Goal: Check status: Check status

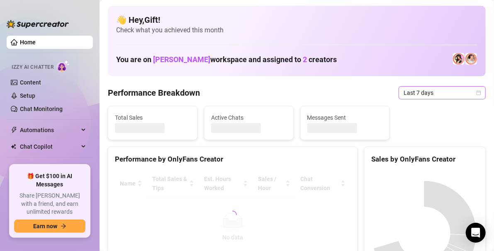
click at [479, 97] on div "Last 7 days" at bounding box center [442, 92] width 87 height 13
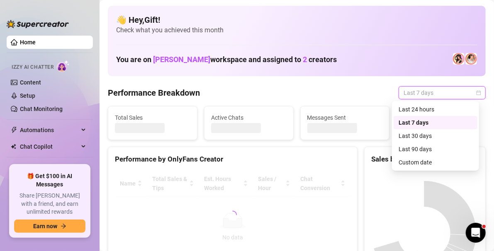
click at [424, 163] on div "Custom date" at bounding box center [436, 162] width 74 height 9
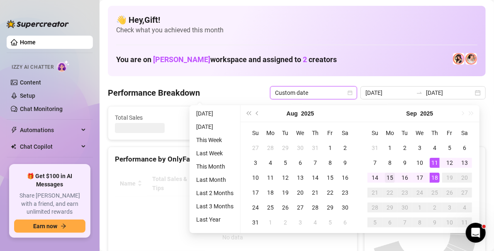
click at [390, 178] on div "15" at bounding box center [390, 178] width 10 height 10
type input "[DATE]"
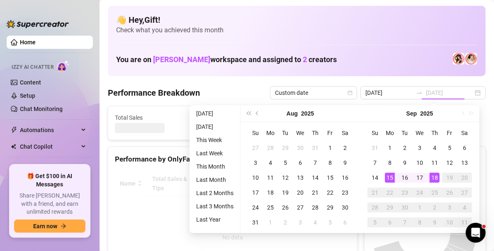
click at [433, 180] on div "18" at bounding box center [435, 178] width 10 height 10
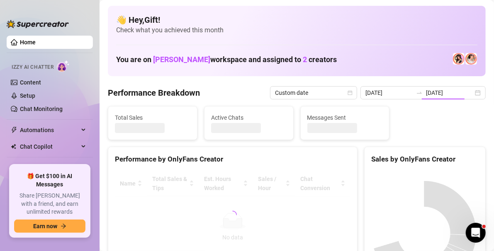
type input "[DATE]"
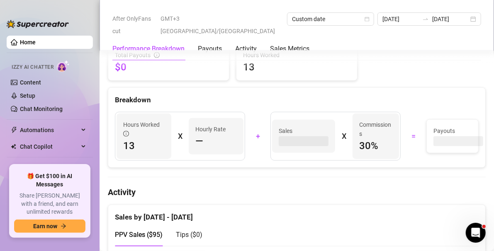
scroll to position [283, 0]
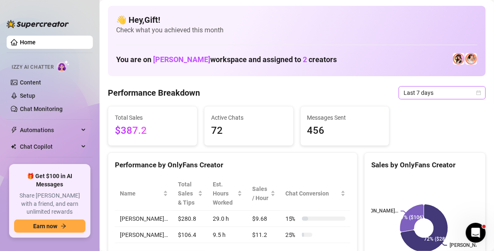
click at [476, 93] on icon "calendar" at bounding box center [478, 92] width 5 height 5
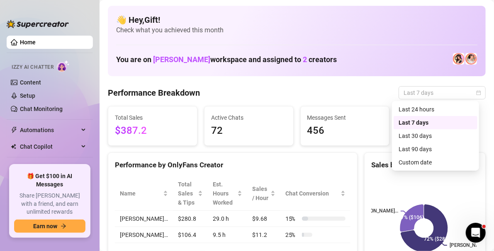
click at [446, 150] on div "Last 90 days" at bounding box center [436, 149] width 74 height 9
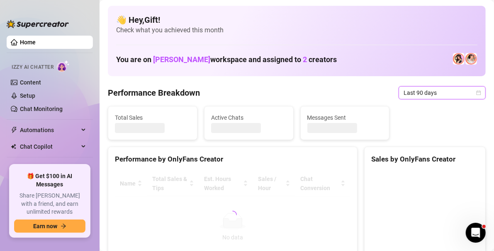
click at [477, 92] on icon "calendar" at bounding box center [479, 92] width 5 height 5
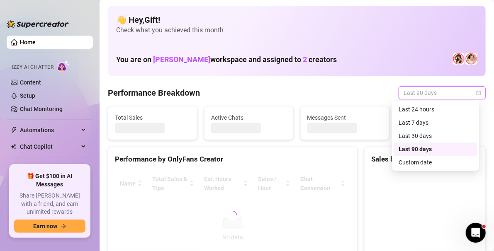
click at [429, 163] on div "Custom date" at bounding box center [436, 162] width 74 height 9
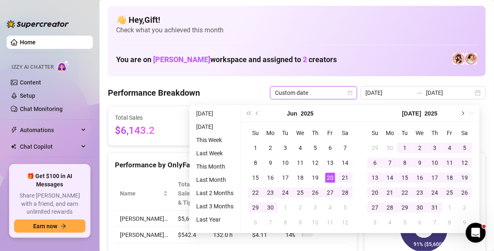
click at [462, 114] on span "Next month (PageDown)" at bounding box center [462, 114] width 4 height 4
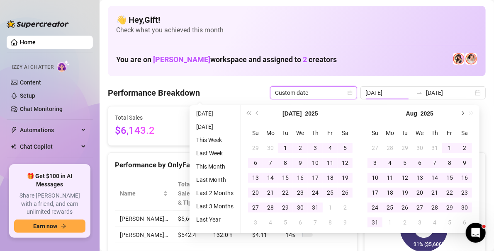
click at [462, 114] on span "Next month (PageDown)" at bounding box center [462, 114] width 4 height 4
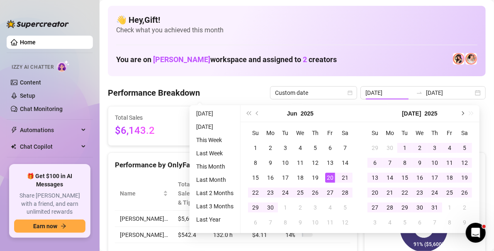
click at [465, 116] on button "Next month (PageDown)" at bounding box center [462, 113] width 9 height 17
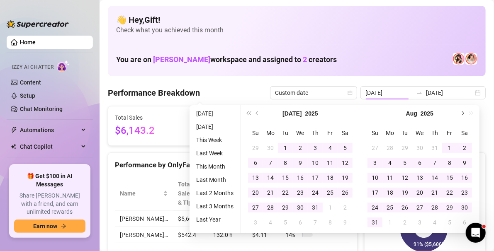
click at [462, 114] on span "Next month (PageDown)" at bounding box center [462, 114] width 4 height 4
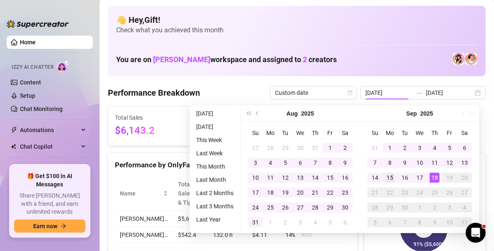
click at [391, 179] on div "15" at bounding box center [390, 178] width 10 height 10
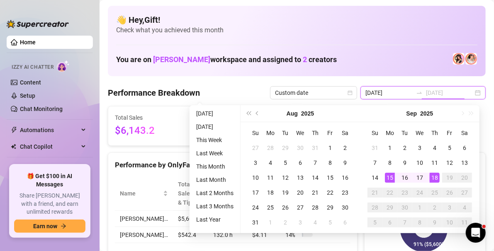
type input "[DATE]"
click at [437, 175] on div "18" at bounding box center [435, 178] width 10 height 10
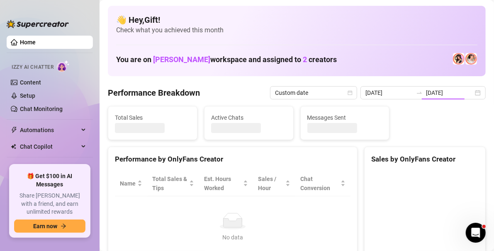
type input "[DATE]"
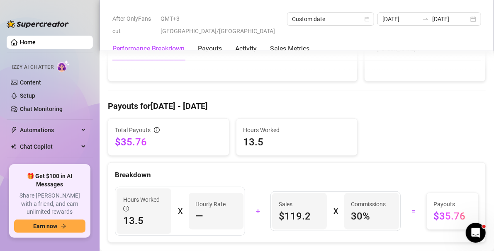
scroll to position [207, 0]
